Goal: Information Seeking & Learning: Learn about a topic

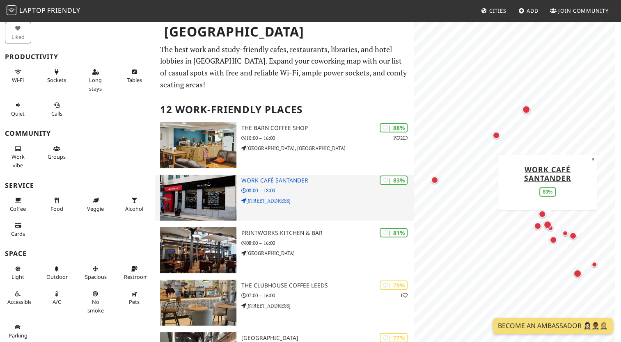
click at [266, 177] on h3 "Work Café Santander" at bounding box center [327, 180] width 172 height 7
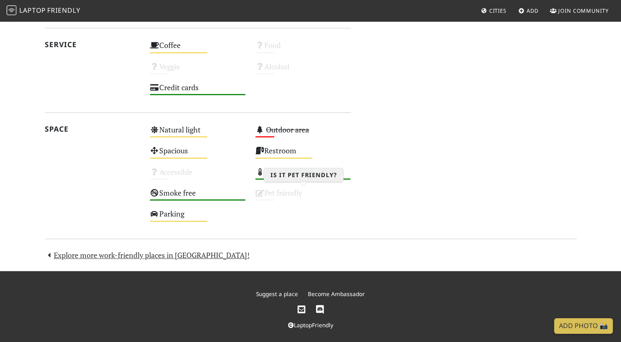
scroll to position [427, 0]
